Goal: Task Accomplishment & Management: Use online tool/utility

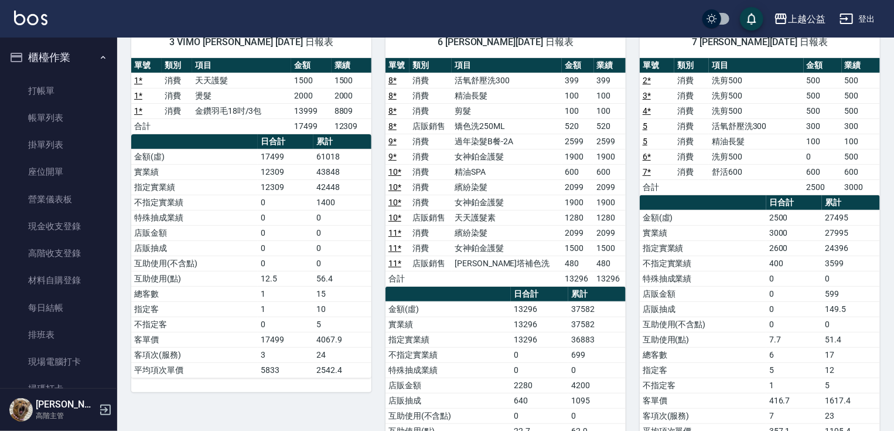
scroll to position [662, 0]
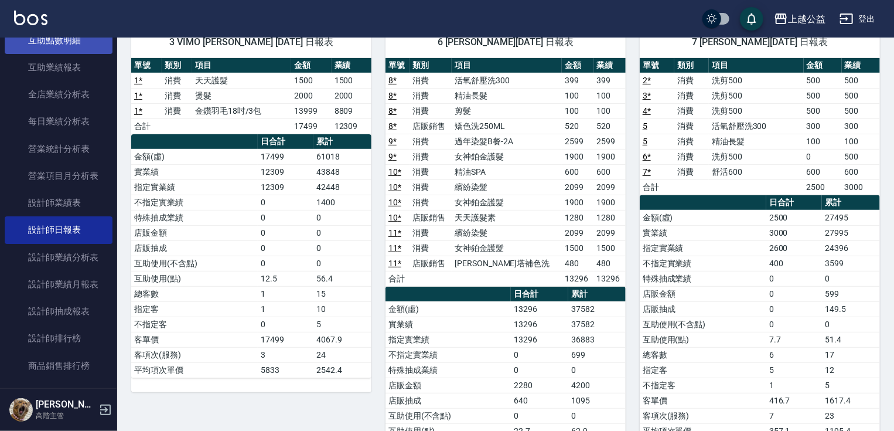
click at [87, 38] on link "互助點數明細" at bounding box center [59, 40] width 108 height 27
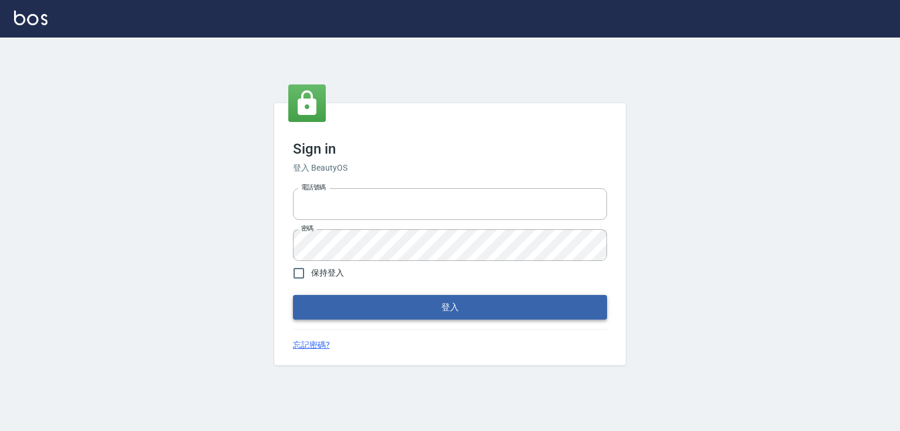
type input "0979268866"
click at [482, 307] on button "登入" at bounding box center [450, 307] width 314 height 25
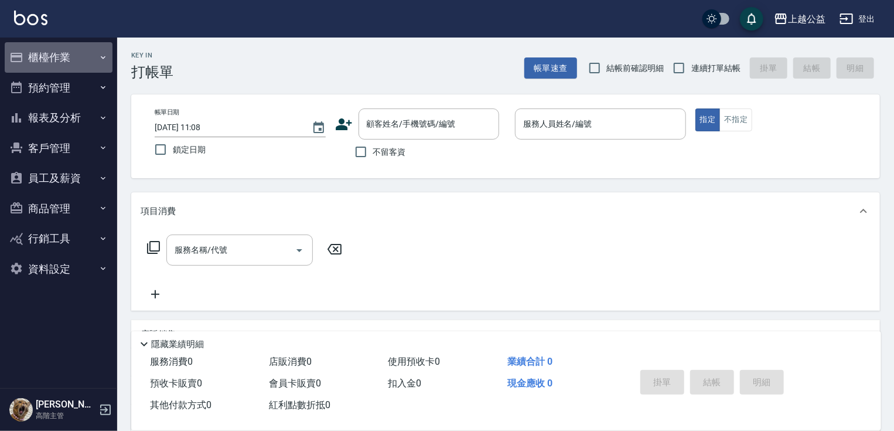
click at [97, 52] on button "櫃檯作業" at bounding box center [59, 57] width 108 height 30
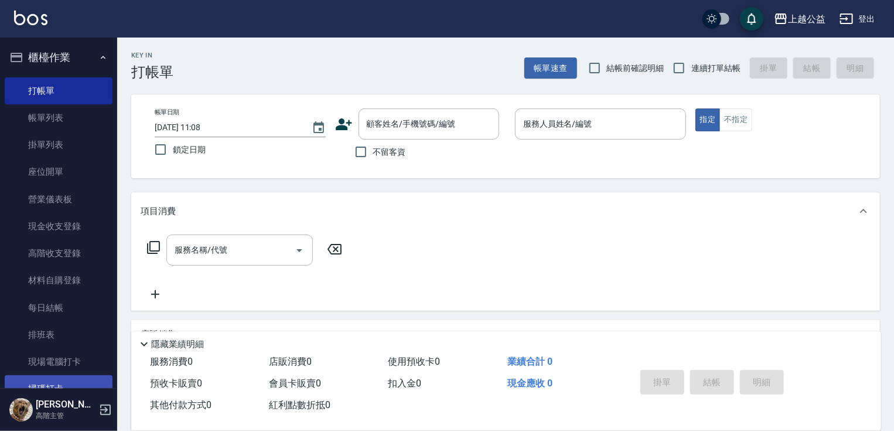
click at [82, 384] on link "掃碼打卡" at bounding box center [59, 388] width 108 height 27
